Goal: Task Accomplishment & Management: Manage account settings

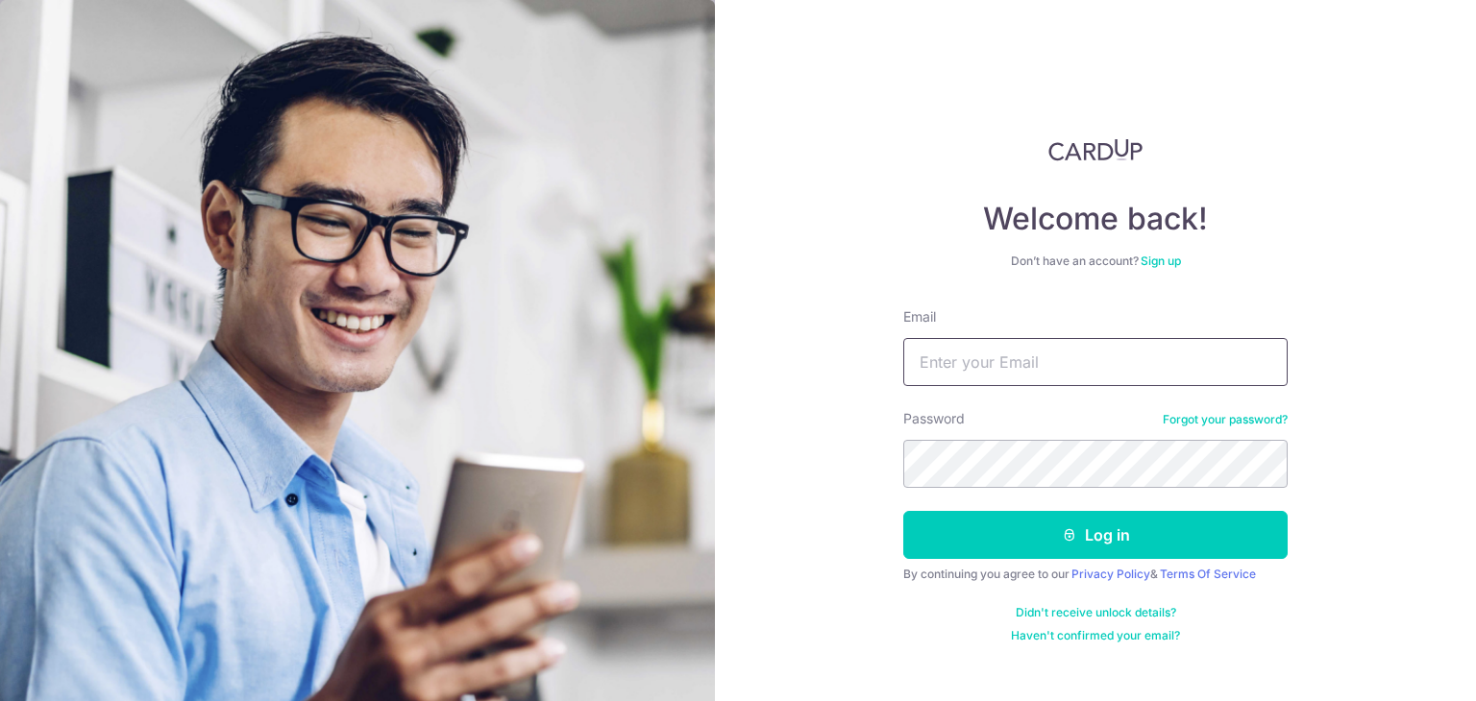
click at [1026, 372] on input "Email" at bounding box center [1095, 362] width 384 height 48
type input "[EMAIL_ADDRESS][DOMAIN_NAME]"
click at [1026, 495] on form "Email [EMAIL_ADDRESS][DOMAIN_NAME] Password Forgot your password? Log in By con…" at bounding box center [1095, 475] width 384 height 336
click at [903, 511] on button "Log in" at bounding box center [1095, 535] width 384 height 48
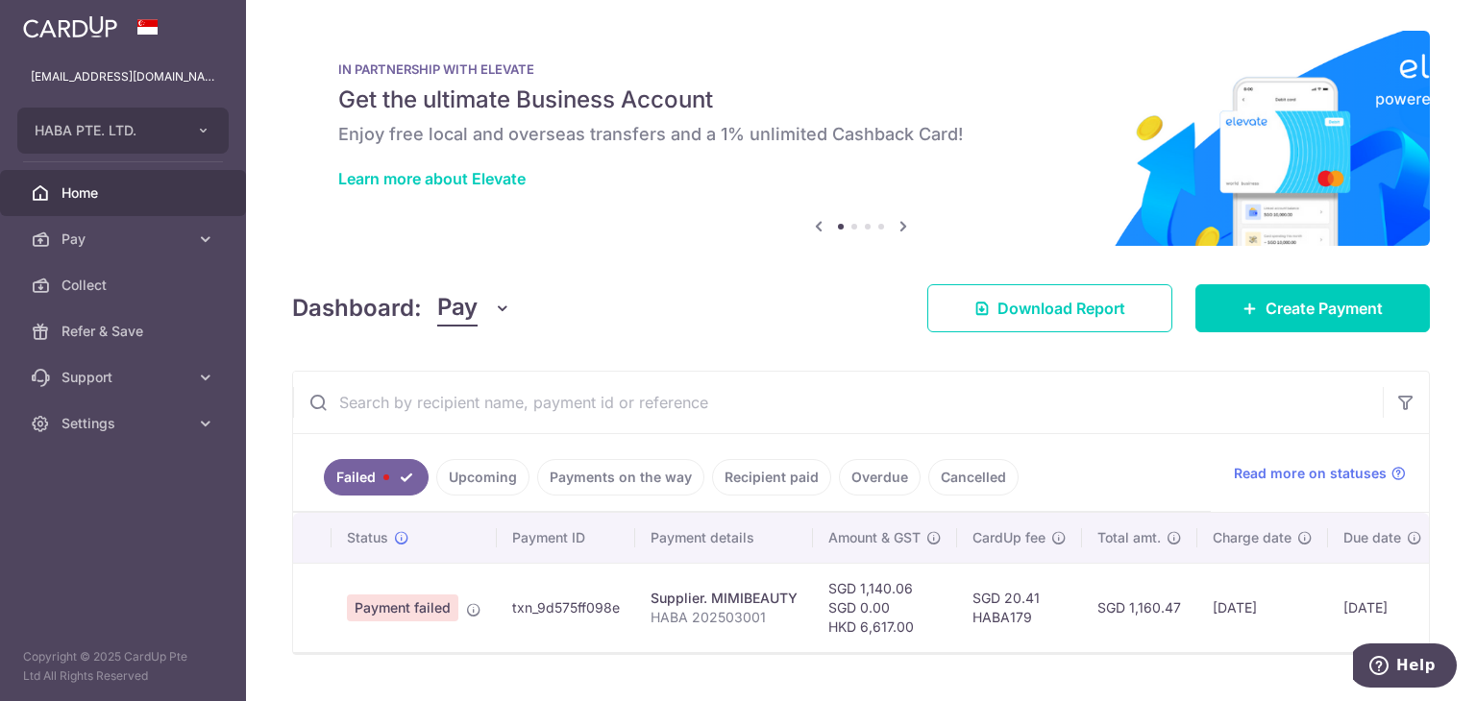
click at [485, 464] on link "Upcoming" at bounding box center [482, 477] width 93 height 37
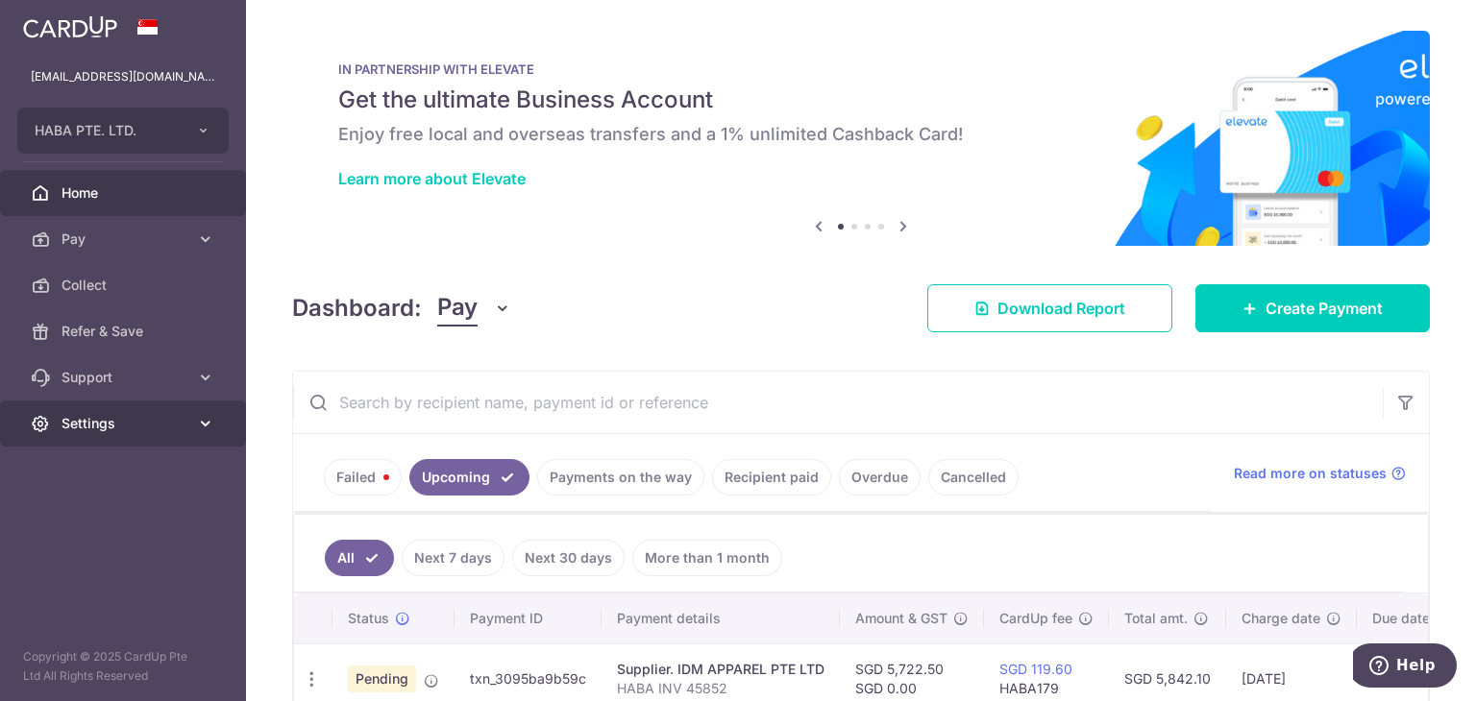
click at [131, 424] on span "Settings" at bounding box center [124, 423] width 127 height 19
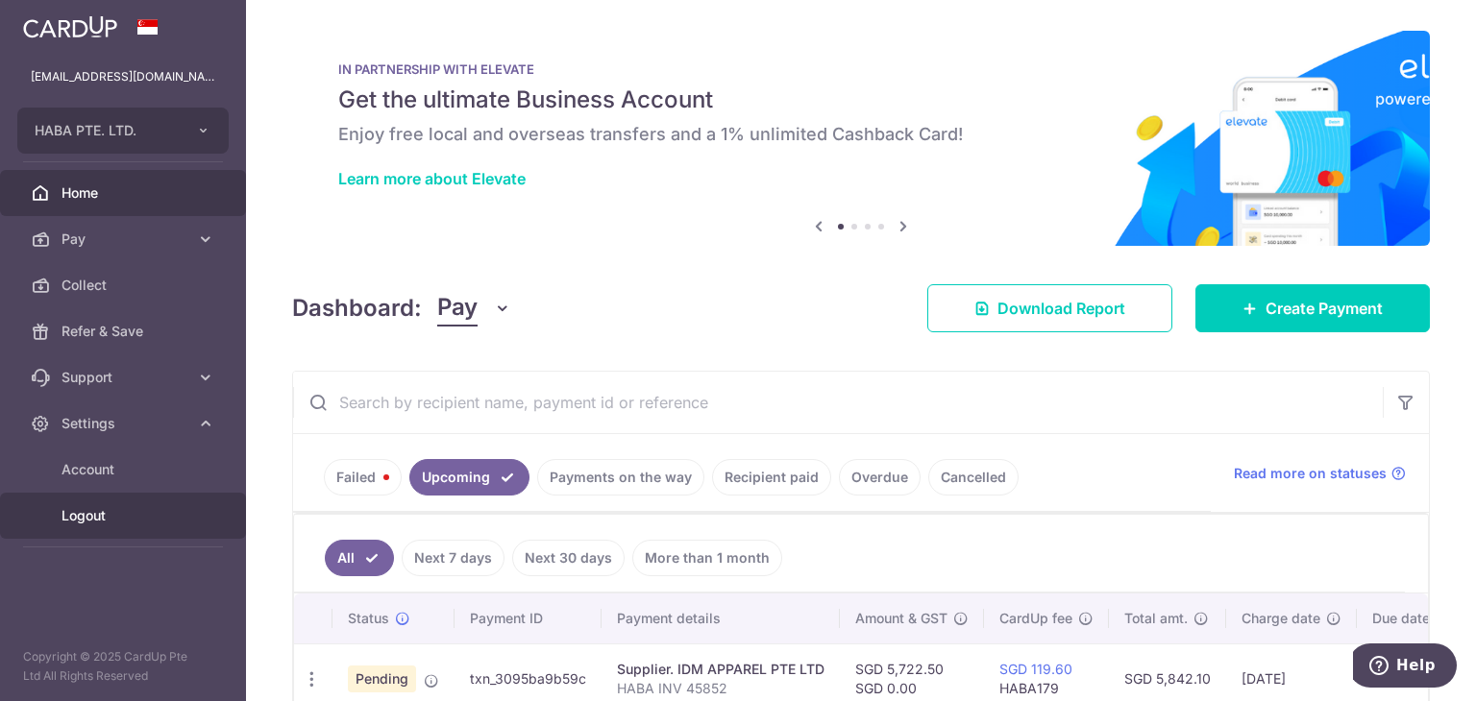
click at [106, 528] on link "Logout" at bounding box center [123, 516] width 246 height 46
